Goal: Find specific page/section: Find specific page/section

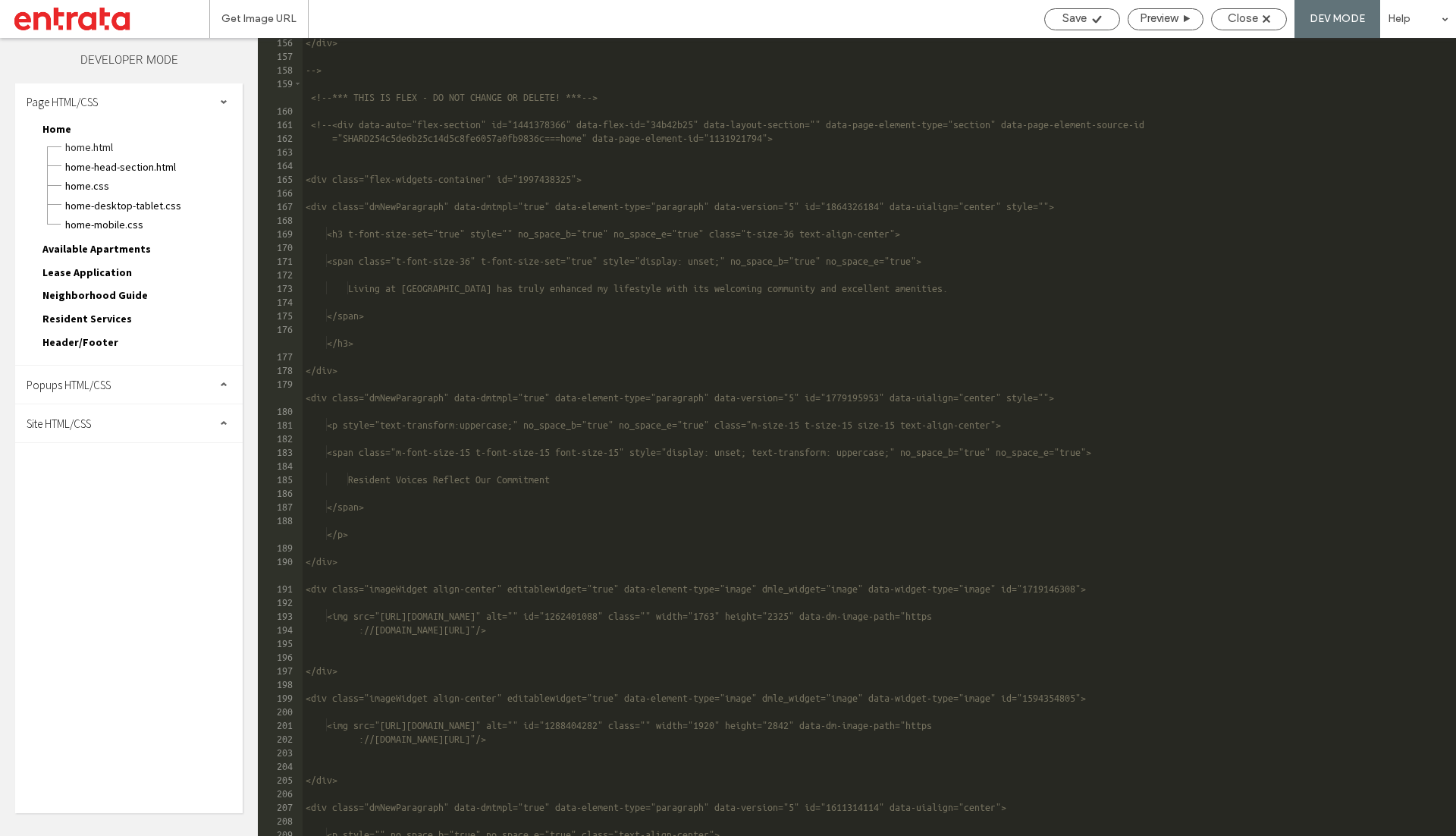
scroll to position [2323, 0]
click at [1240, 20] on span "Close" at bounding box center [1243, 19] width 30 height 15
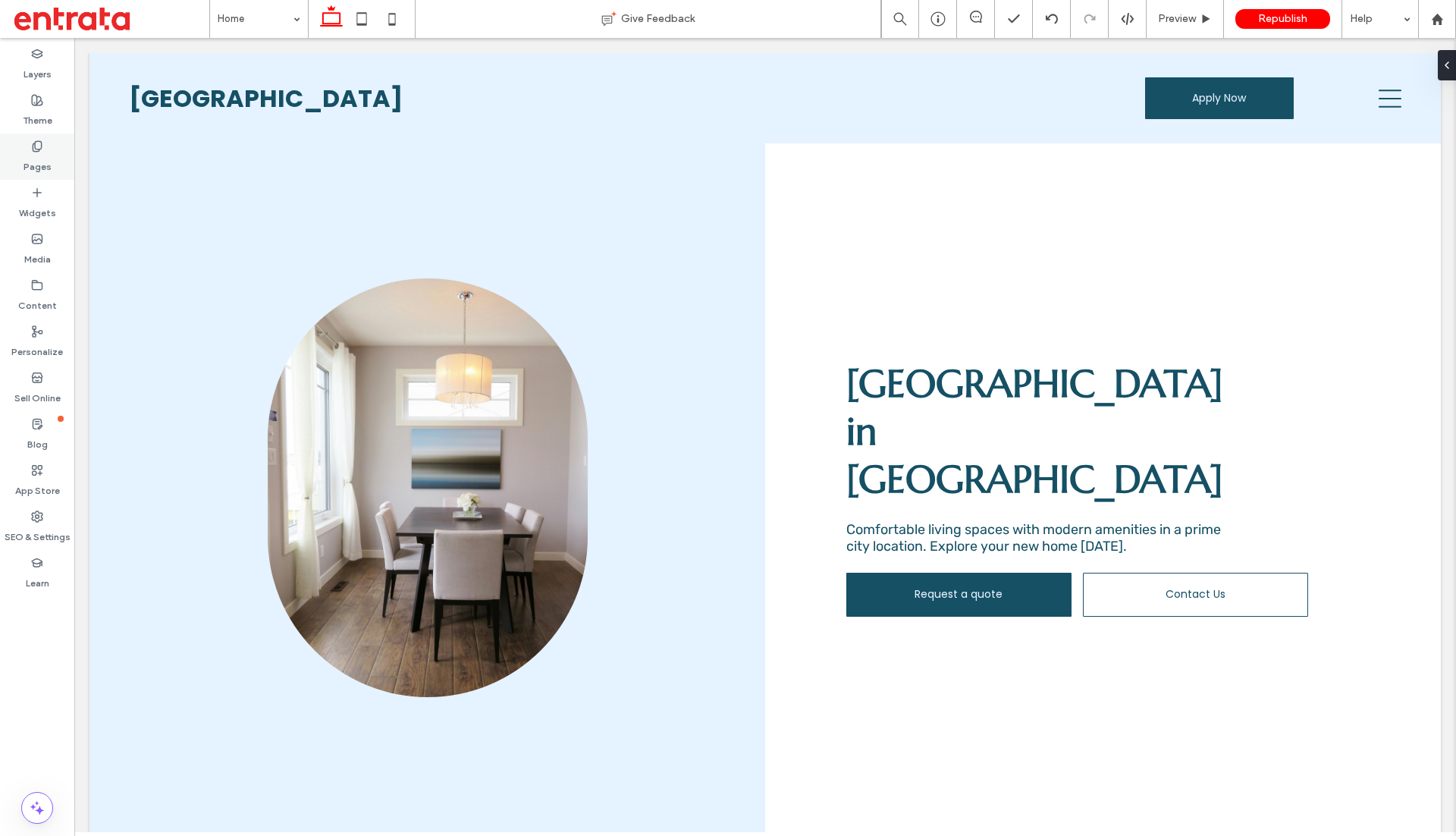
click at [31, 151] on icon at bounding box center [37, 146] width 12 height 12
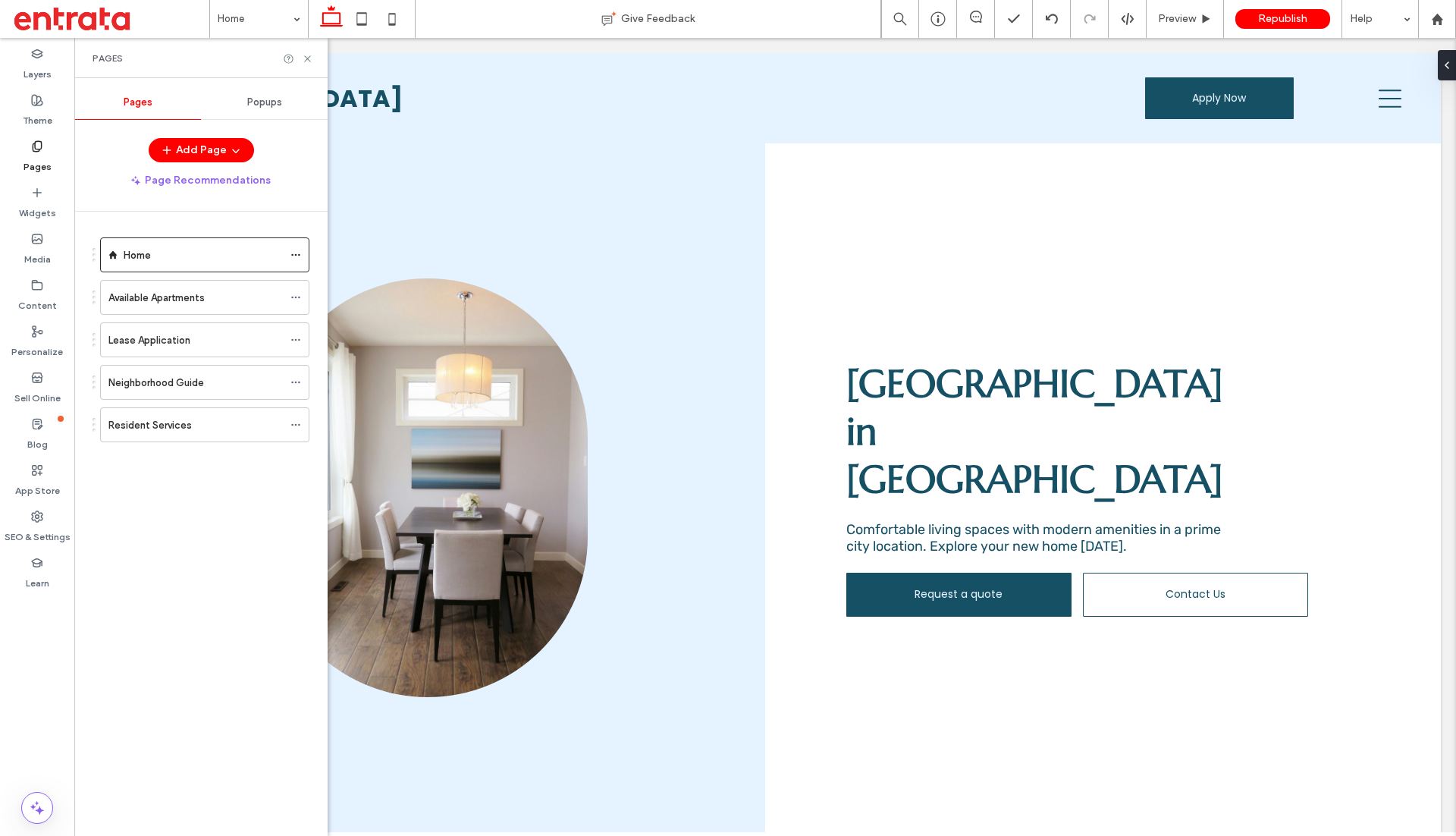
click at [283, 107] on div "Popups" at bounding box center [265, 102] width 127 height 33
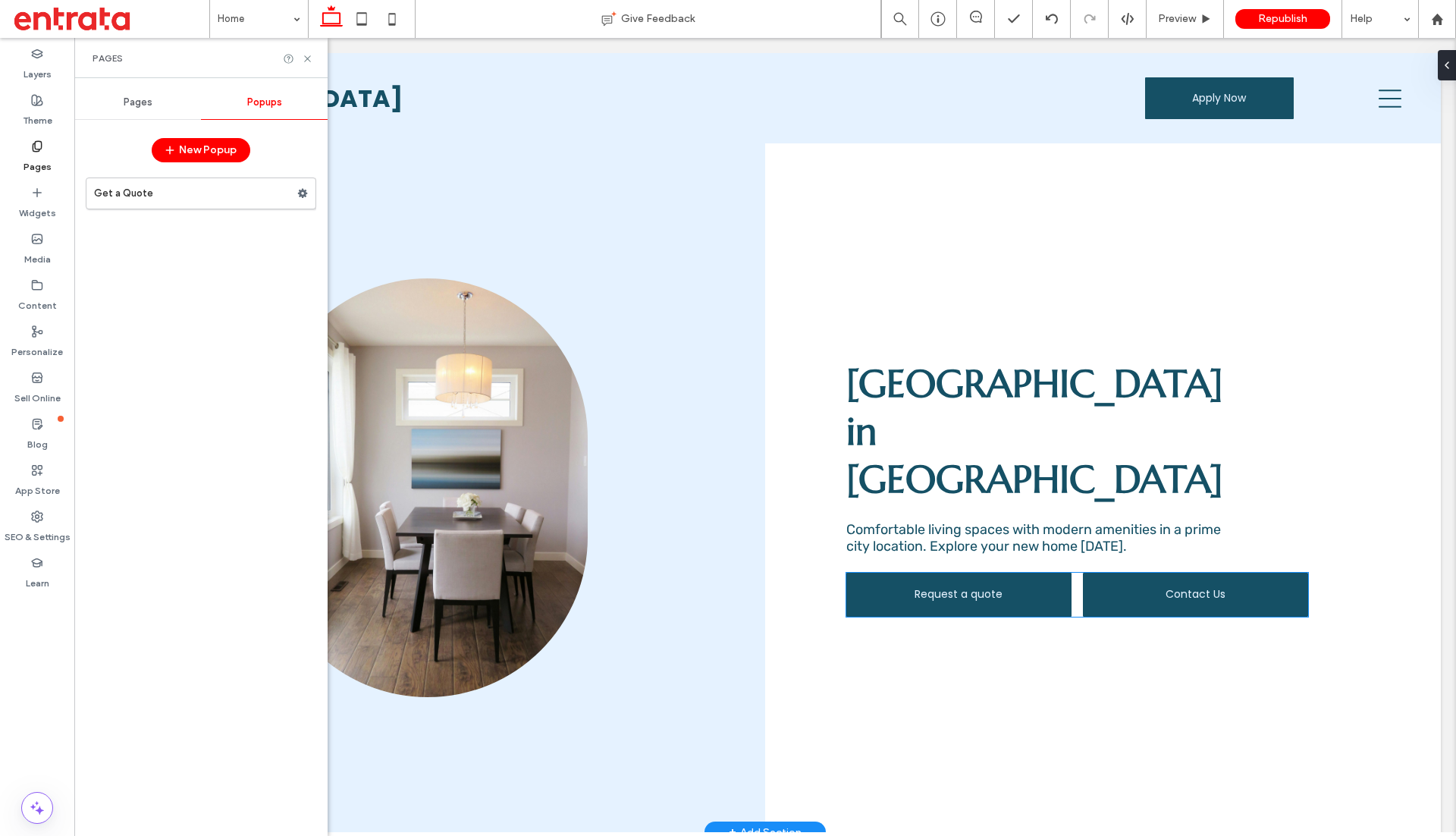
click at [1204, 596] on span "Contact Us" at bounding box center [1196, 594] width 60 height 16
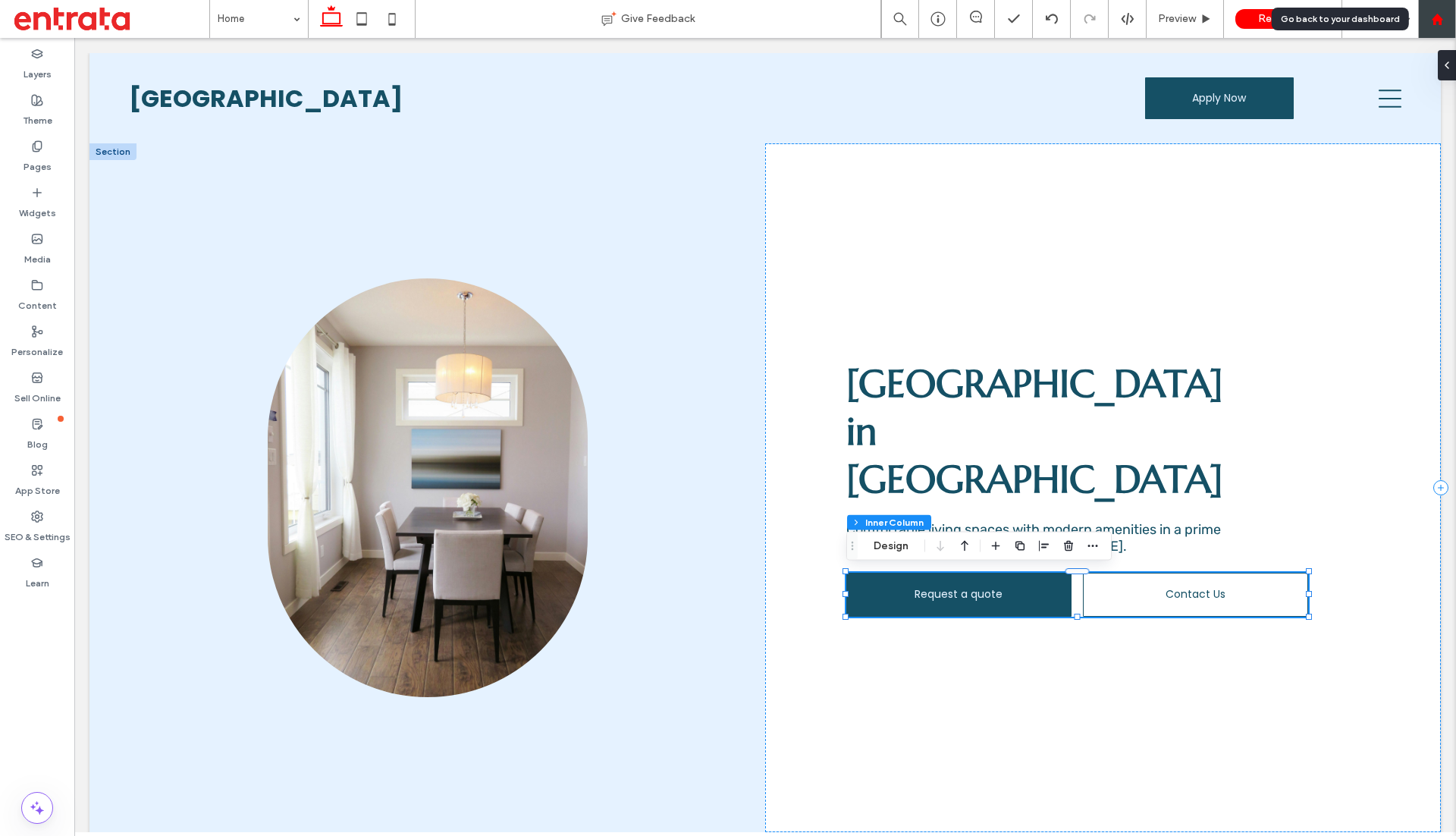
click at [1441, 23] on icon at bounding box center [1437, 20] width 13 height 13
click at [1441, 25] on icon at bounding box center [1437, 20] width 13 height 13
click at [1445, 22] on div at bounding box center [1437, 20] width 37 height 13
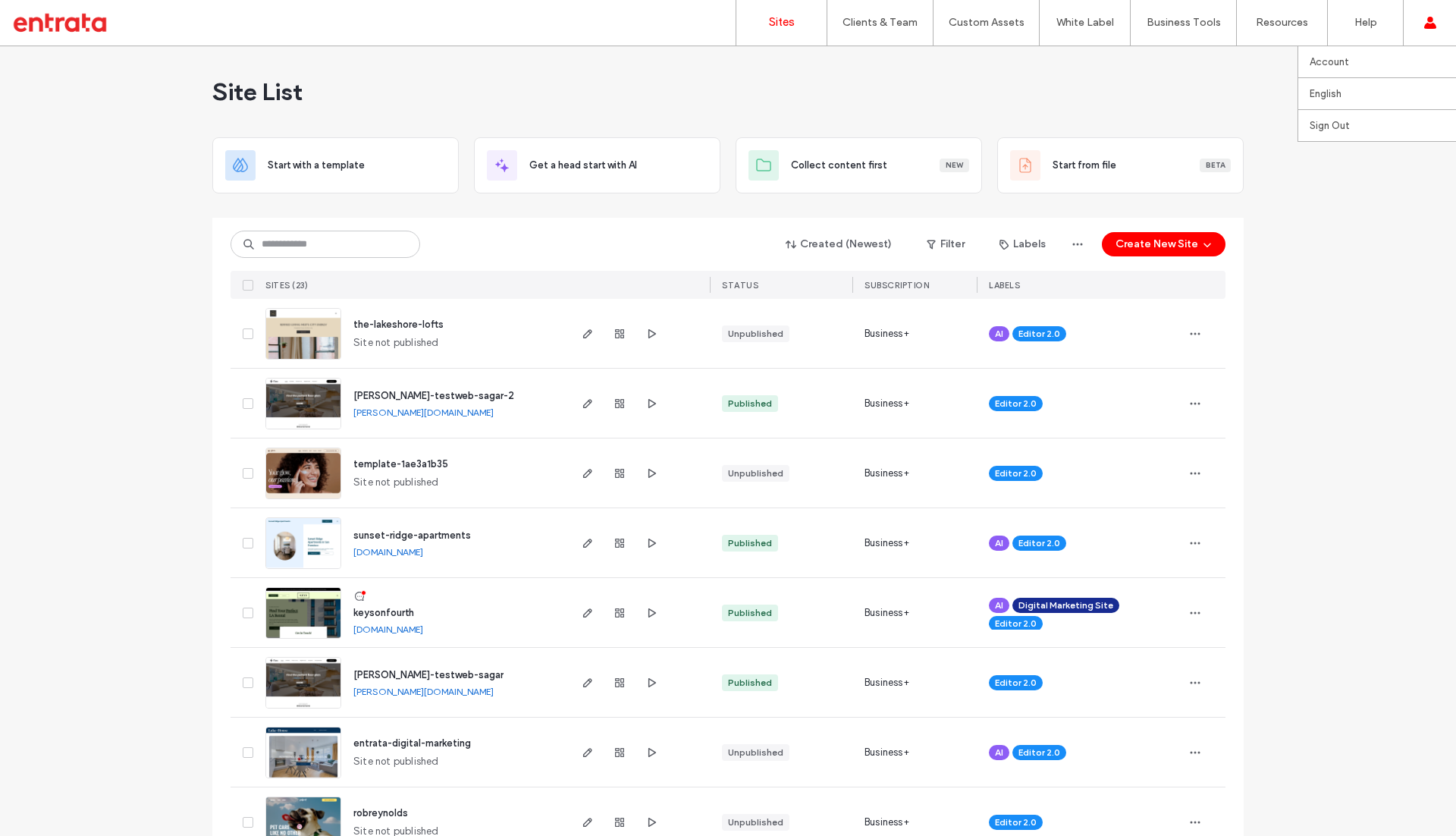
click at [1445, 23] on div "Account English Español (España) Português Français Deutsch Türkçe English (UK)…" at bounding box center [1429, 23] width 53 height 46
click at [1445, 17] on div "Account English Español (España) Português Français Deutsch Türkçe English (UK)…" at bounding box center [1429, 23] width 53 height 46
click at [396, 611] on span "keysonfourth" at bounding box center [383, 612] width 61 height 11
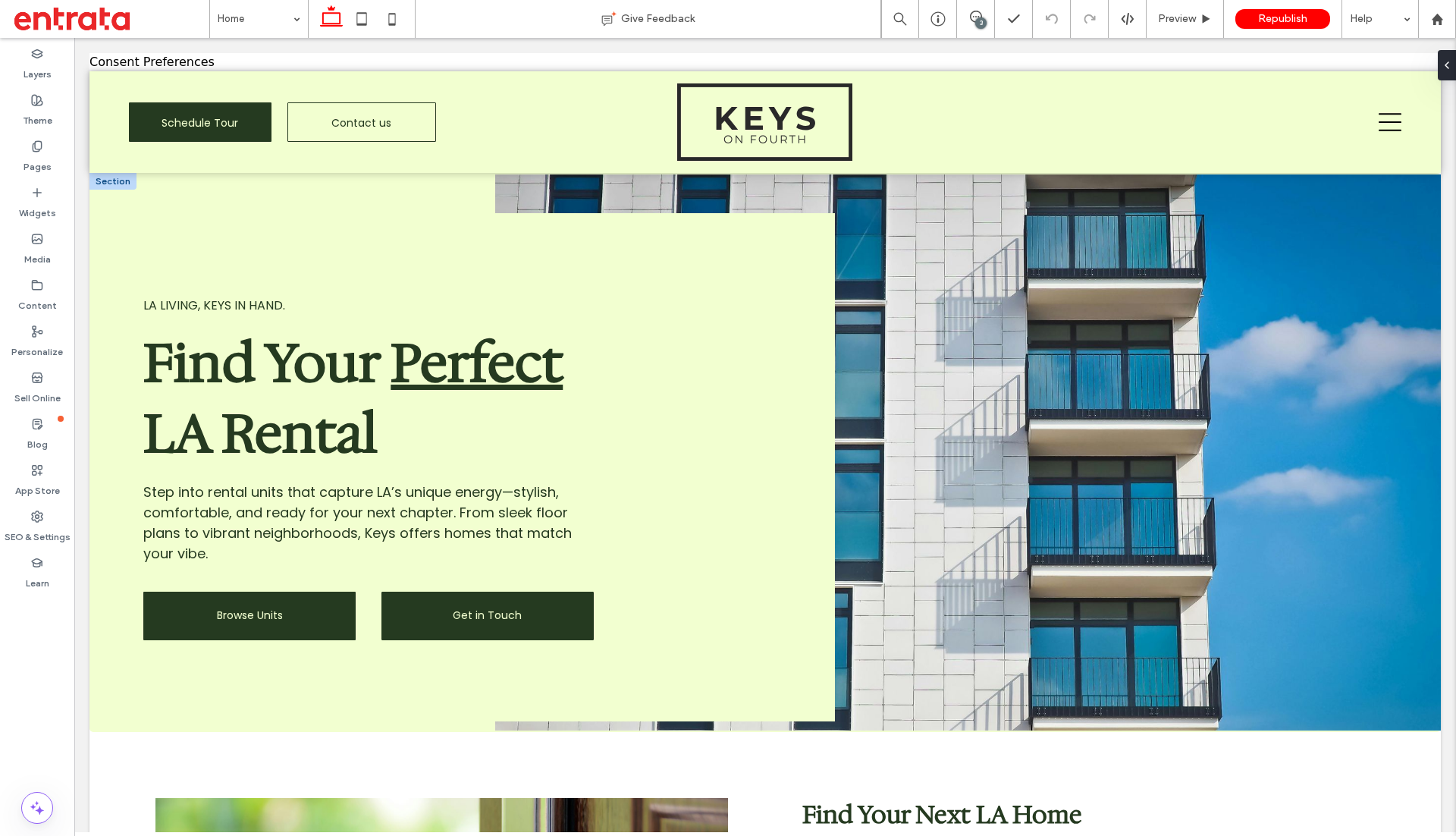
click at [428, 627] on link "Get in Touch" at bounding box center [488, 616] width 212 height 49
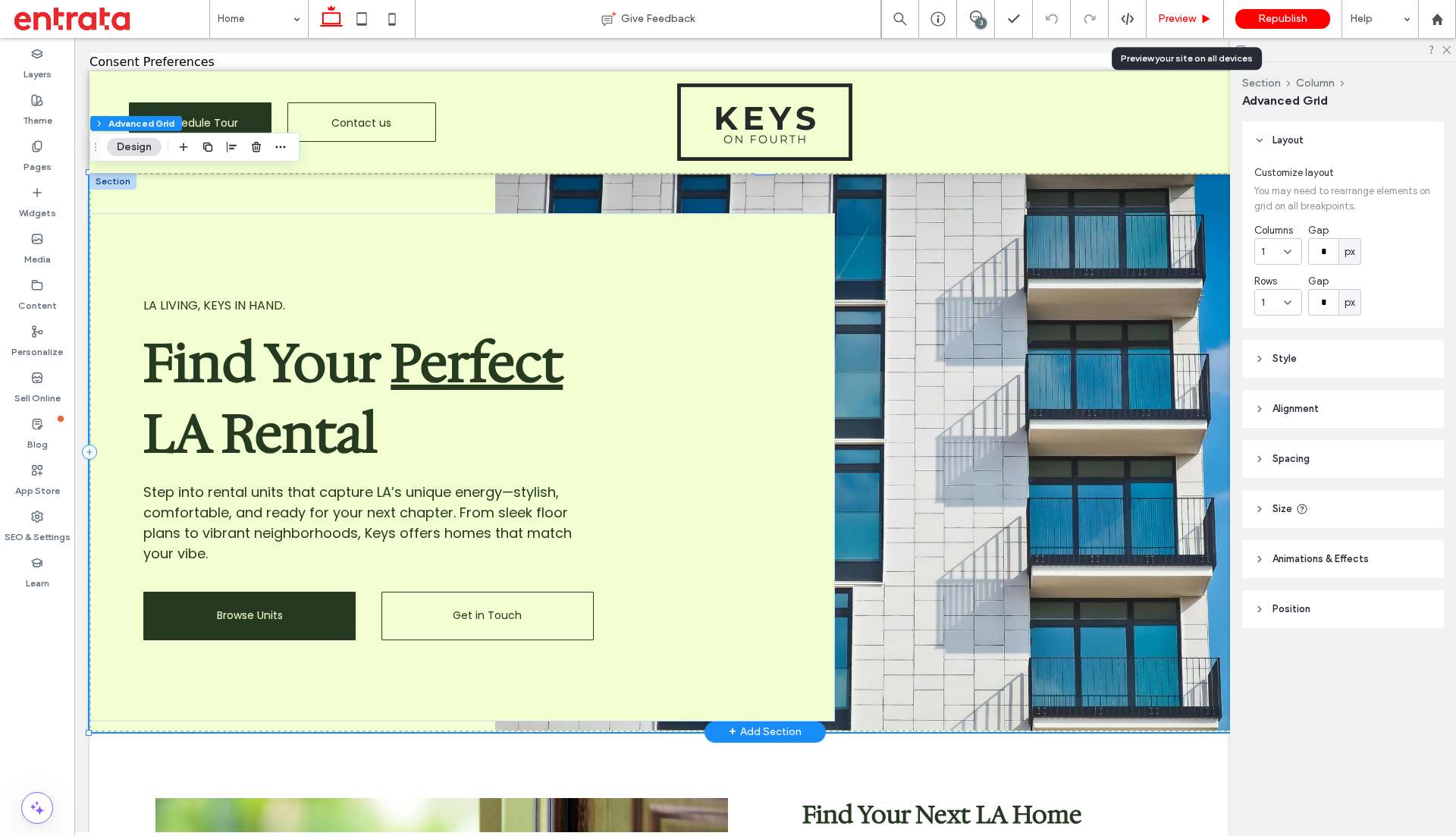
click at [1172, 15] on span "Preview" at bounding box center [1177, 19] width 38 height 15
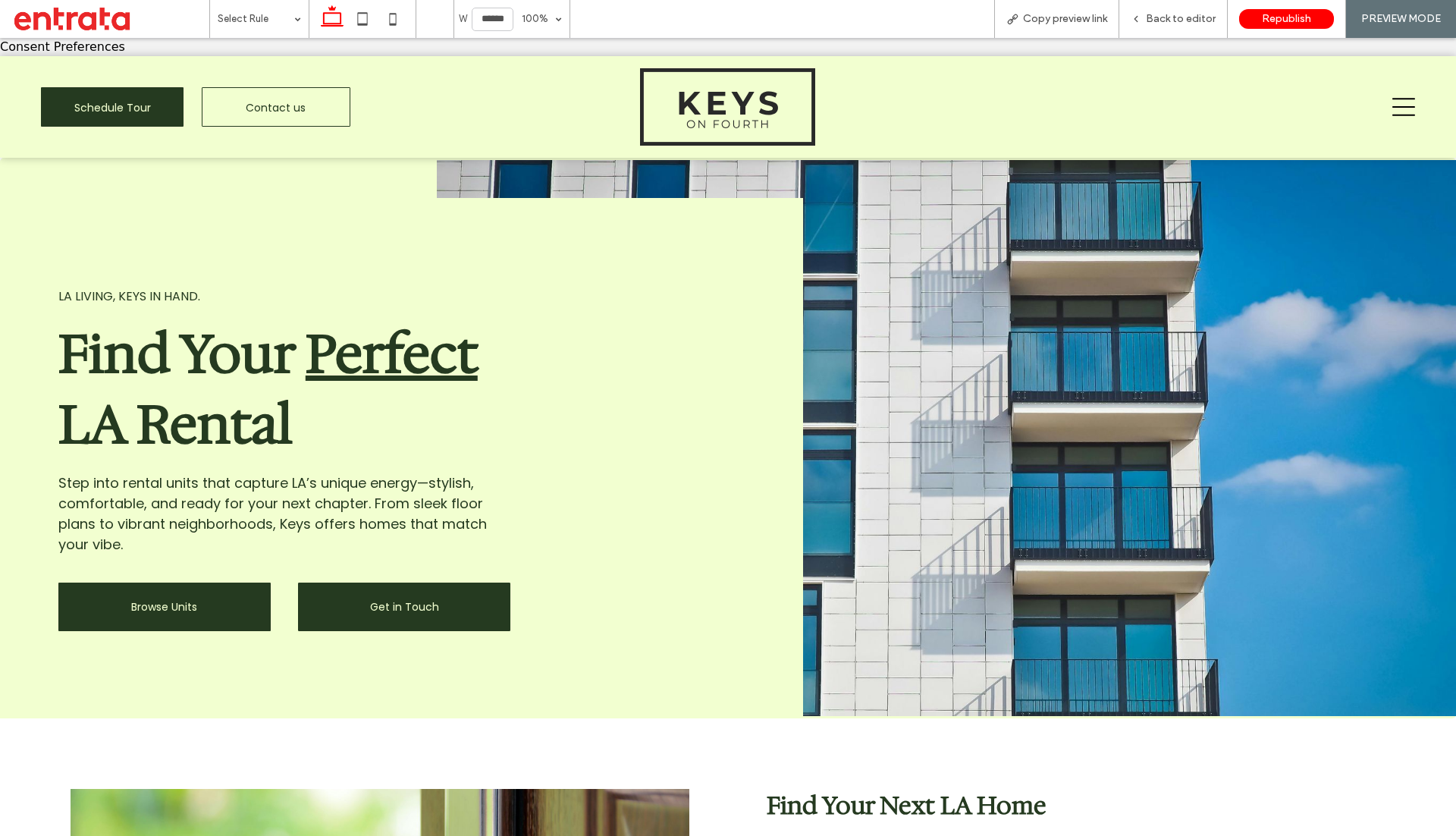
click at [367, 615] on link "Get in Touch" at bounding box center [404, 607] width 212 height 49
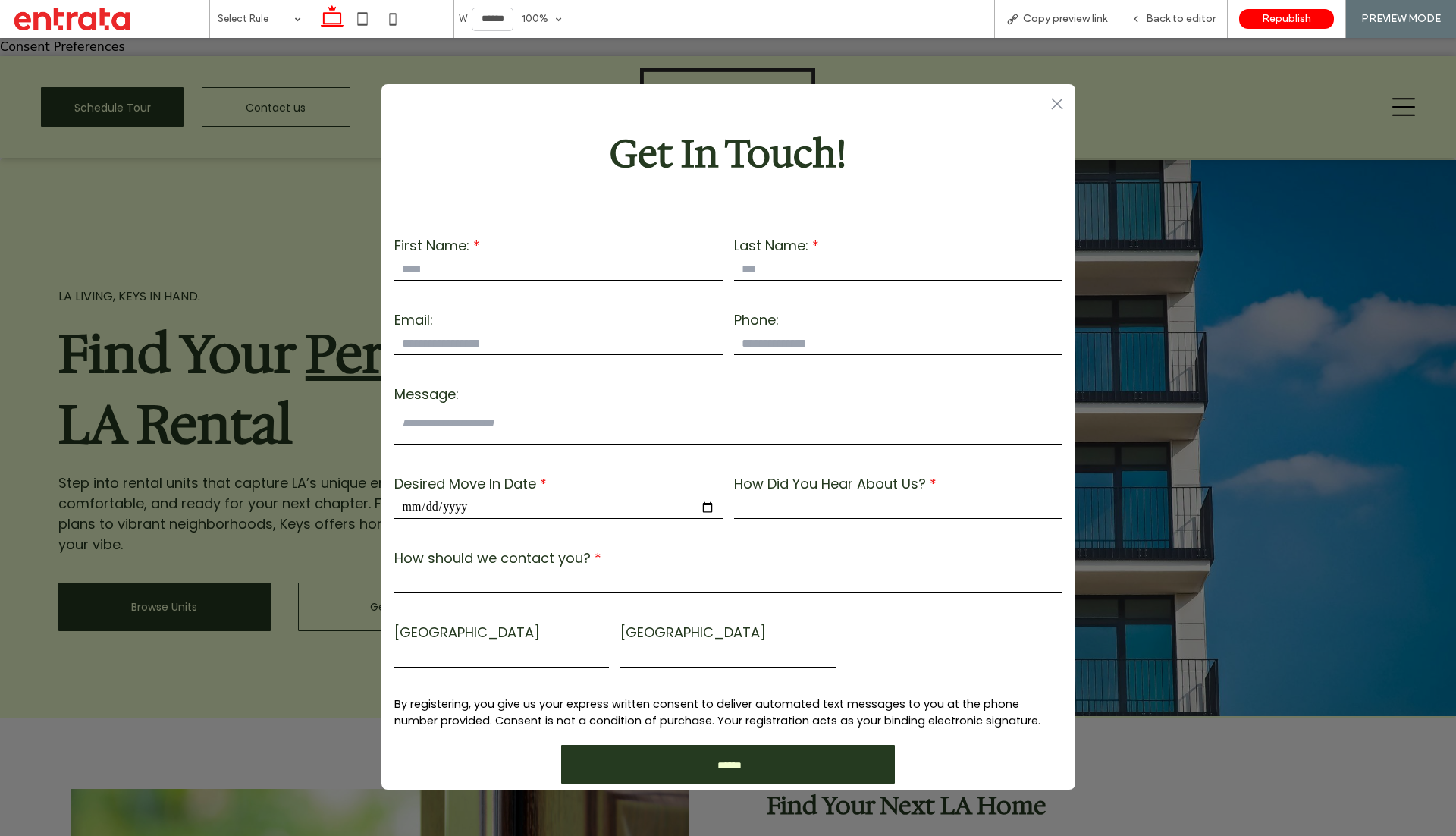
scroll to position [50, 0]
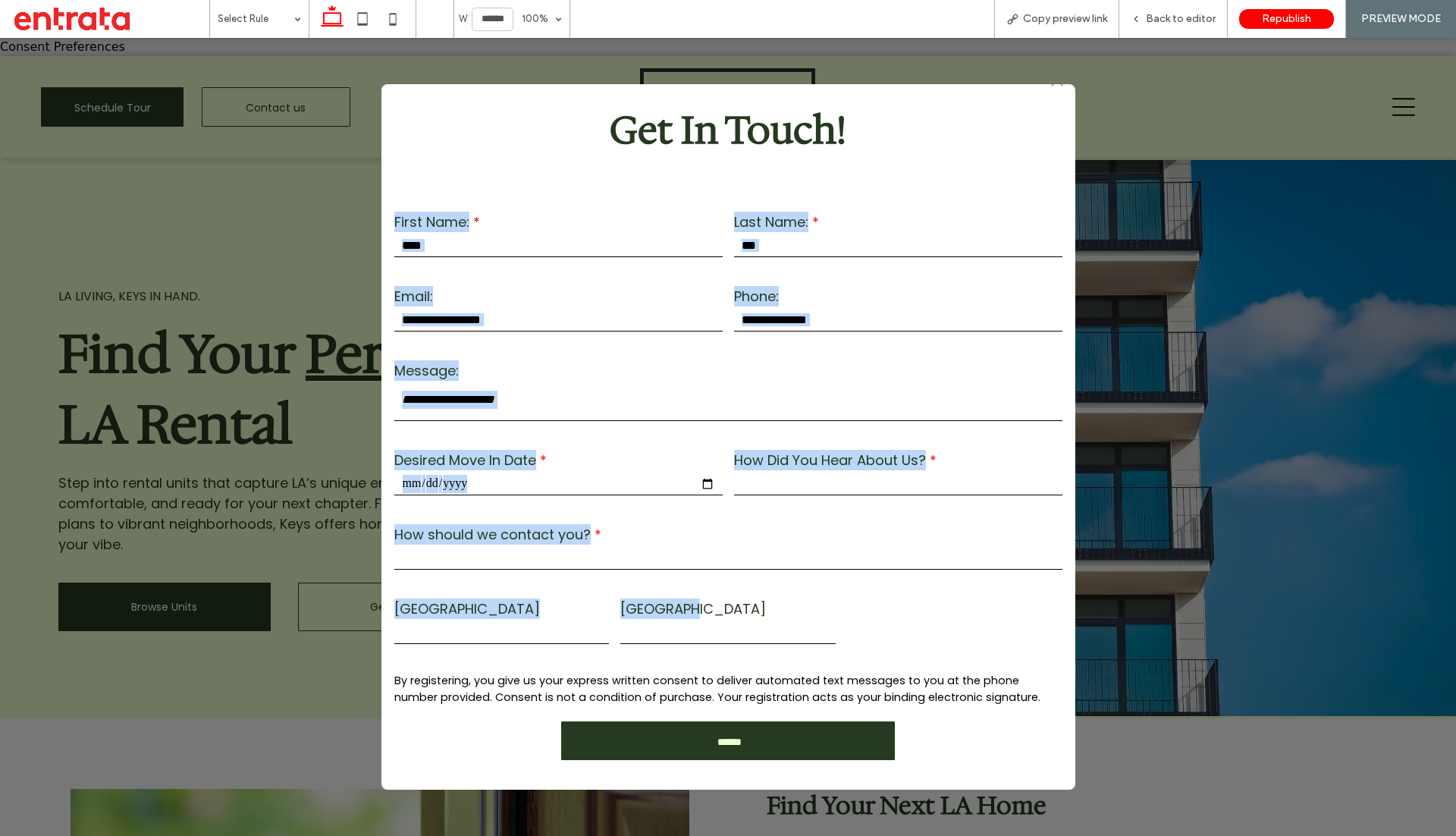
drag, startPoint x: 391, startPoint y: 606, endPoint x: 798, endPoint y: 606, distance: 407.0
click at [798, 606] on div "**********" at bounding box center [728, 478] width 694 height 569
click at [798, 606] on label "[GEOGRAPHIC_DATA]" at bounding box center [728, 608] width 216 height 20
drag, startPoint x: 390, startPoint y: 610, endPoint x: 691, endPoint y: 601, distance: 301.1
click at [691, 601] on div "**********" at bounding box center [728, 478] width 694 height 569
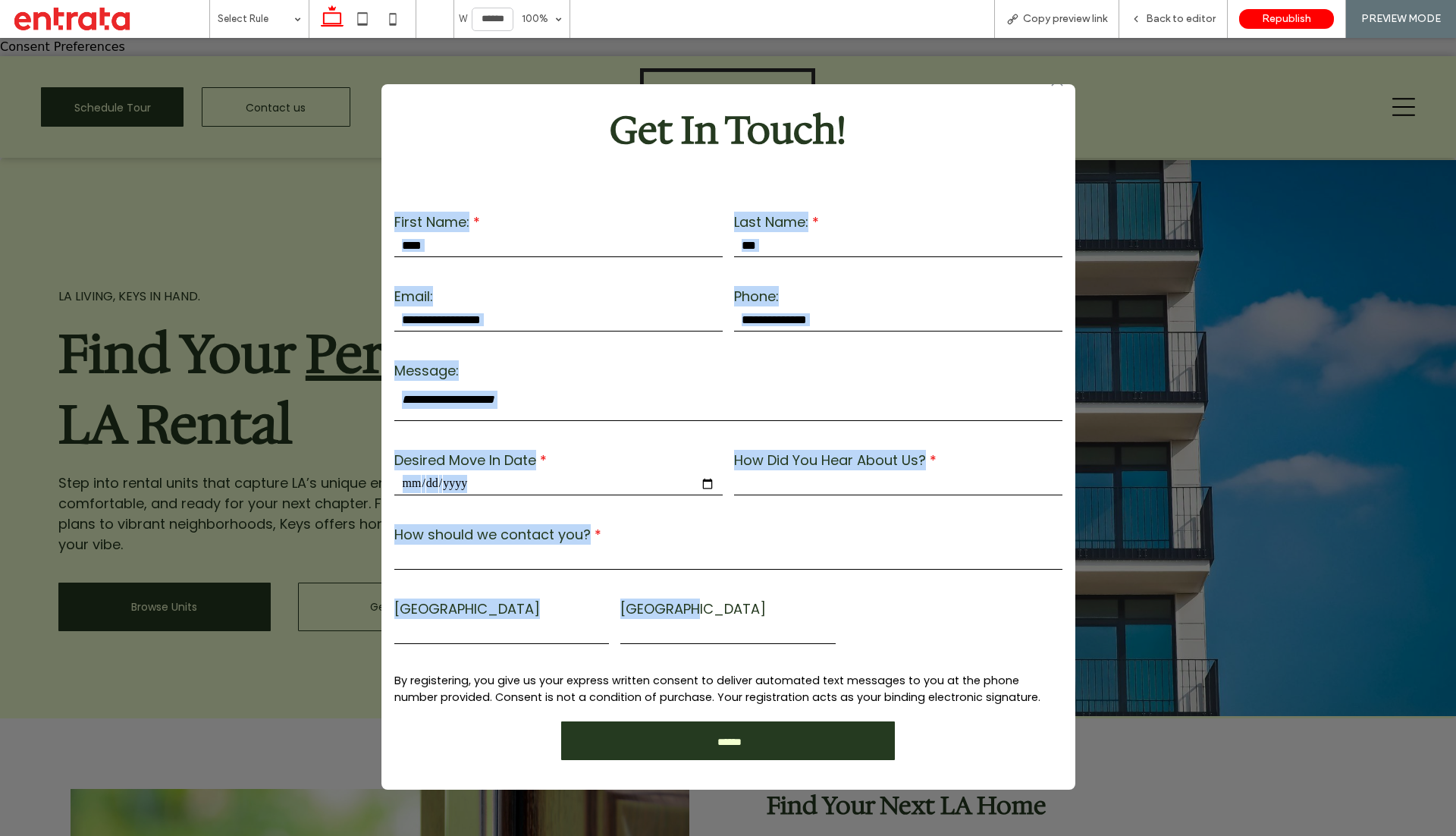
click at [691, 601] on label "[GEOGRAPHIC_DATA]" at bounding box center [728, 608] width 216 height 20
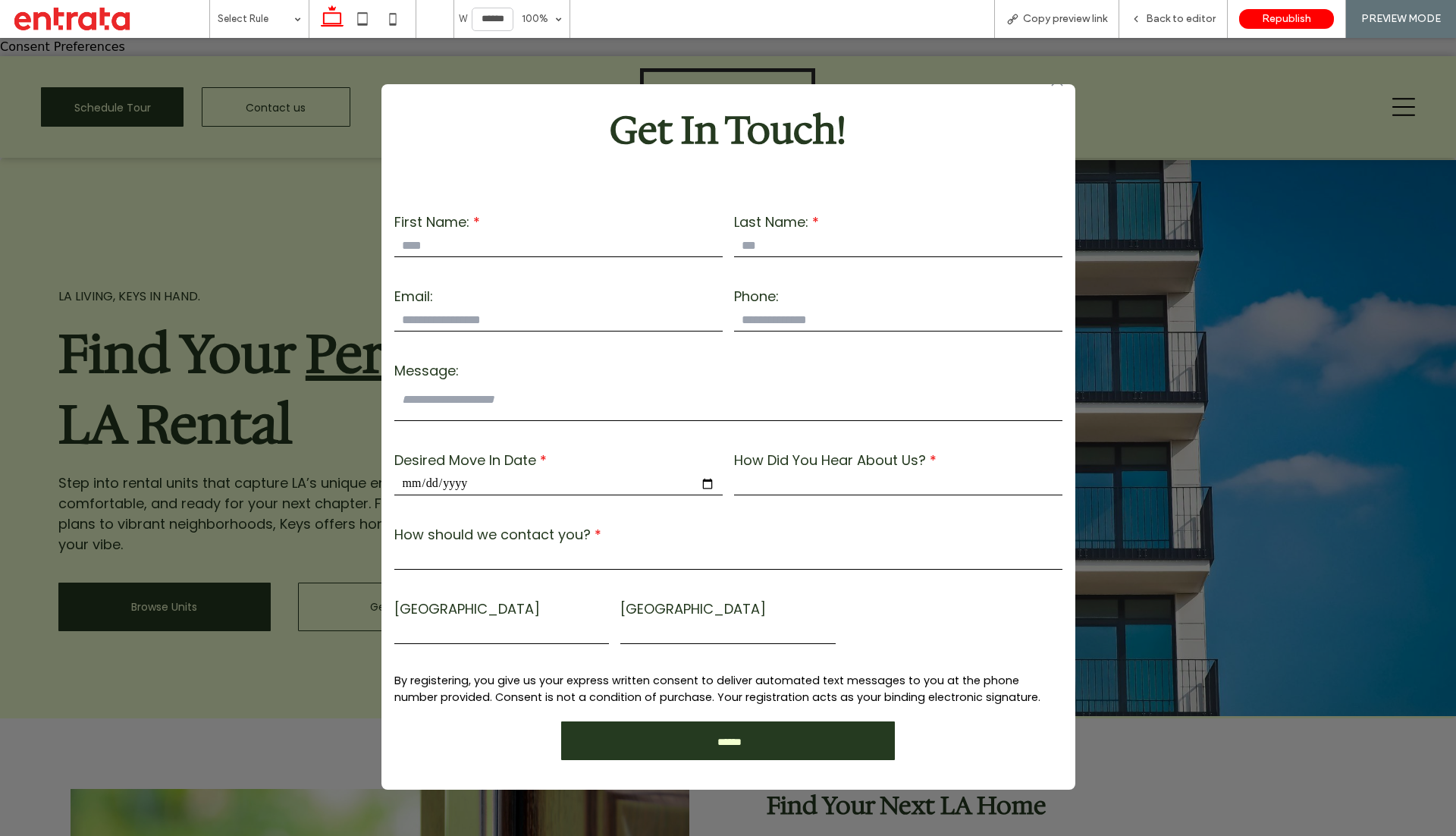
click at [691, 601] on label "[GEOGRAPHIC_DATA]" at bounding box center [728, 608] width 216 height 20
click at [1105, 398] on div "**********" at bounding box center [728, 437] width 1456 height 798
click at [333, 274] on div "**********" at bounding box center [728, 437] width 1456 height 798
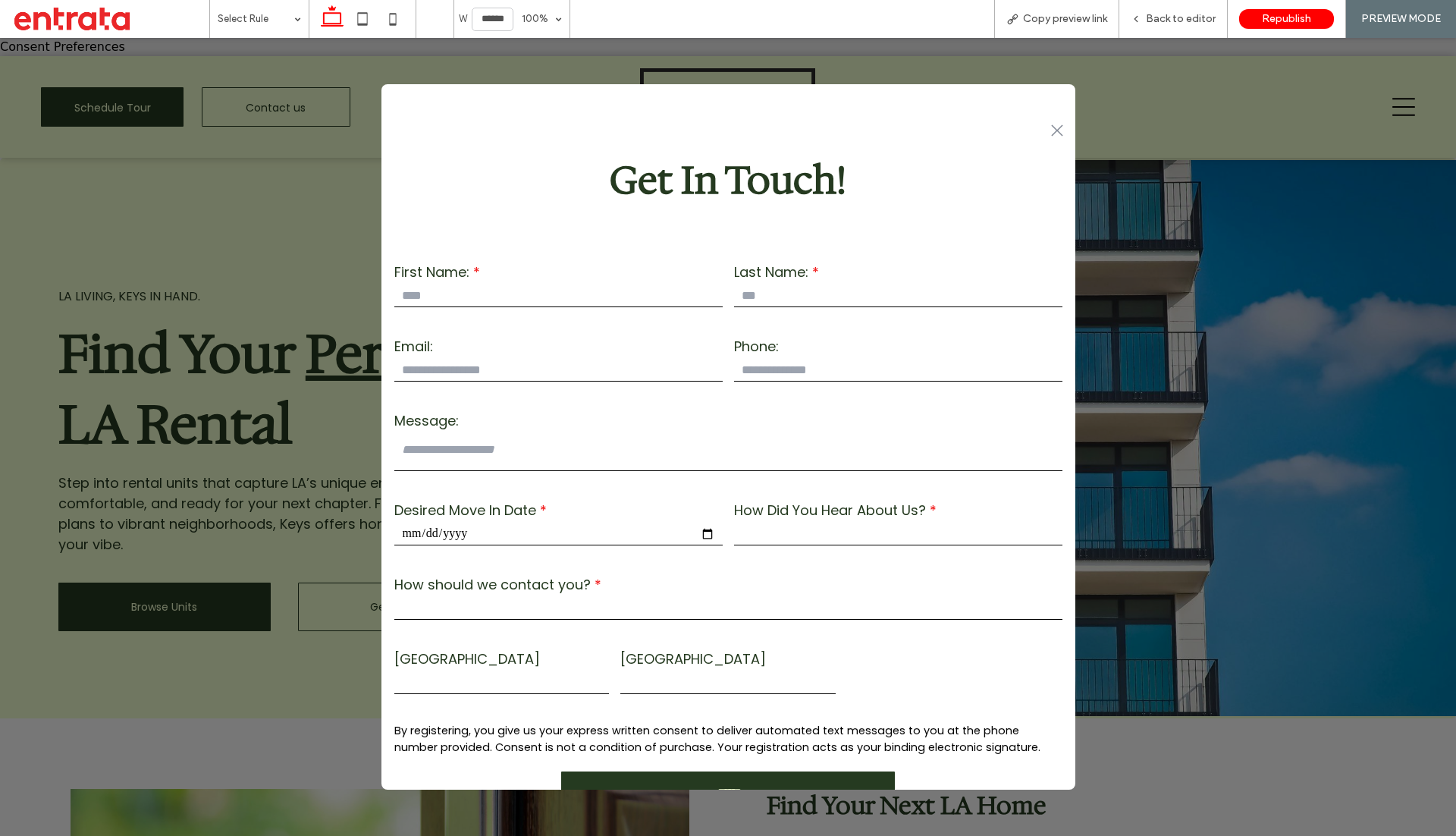
click at [1054, 126] on icon ".st0-1091118977{fill-rule:evenodd;clip-rule:evenodd;}" at bounding box center [1057, 130] width 12 height 12
